Goal: Browse casually: Explore the website without a specific task or goal

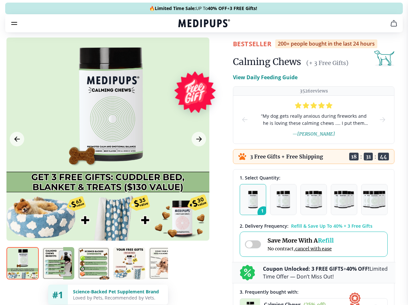
click at [186, 52] on span "Supplements" at bounding box center [202, 55] width 32 height 6
click at [219, 51] on icon "button" at bounding box center [223, 55] width 8 height 8
click at [390, 27] on icon "cart" at bounding box center [394, 23] width 8 height 8
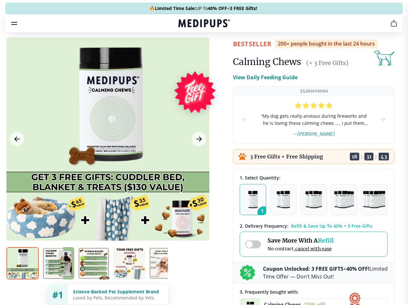
click at [0, 0] on icon "button" at bounding box center [0, 0] width 0 height 0
click at [108, 154] on div at bounding box center [107, 138] width 203 height 203
click at [17, 154] on div at bounding box center [204, 152] width 408 height 305
click at [198, 154] on div at bounding box center [204, 152] width 408 height 305
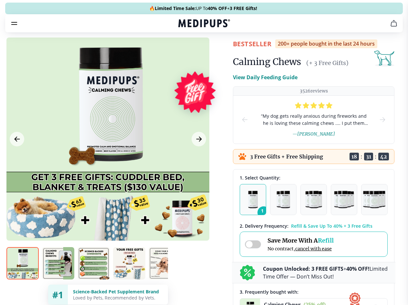
click at [23, 275] on div at bounding box center [204, 152] width 408 height 305
